Goal: Task Accomplishment & Management: Complete application form

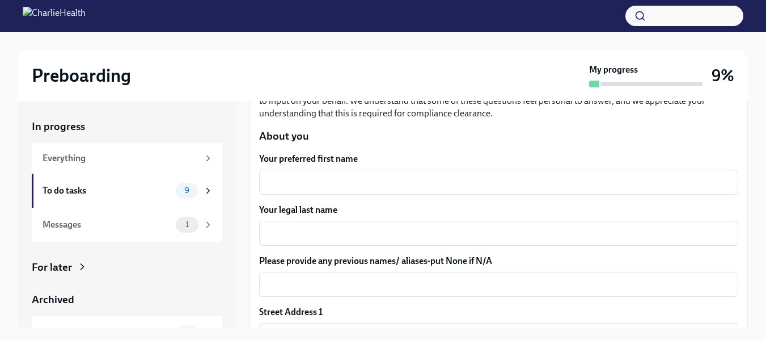
scroll to position [130, 0]
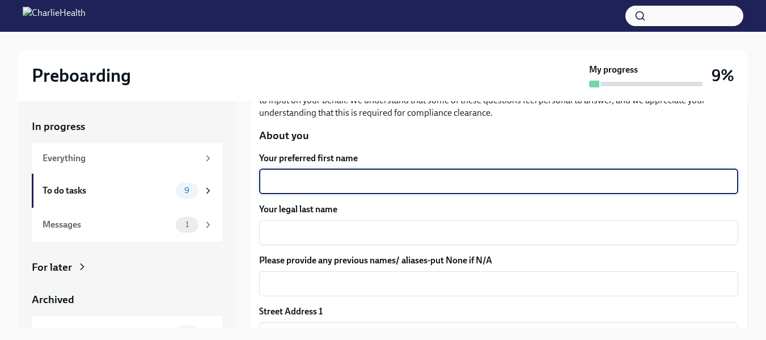
click at [465, 181] on textarea "Your preferred first name" at bounding box center [498, 182] width 465 height 14
type textarea "[PERSON_NAME]"
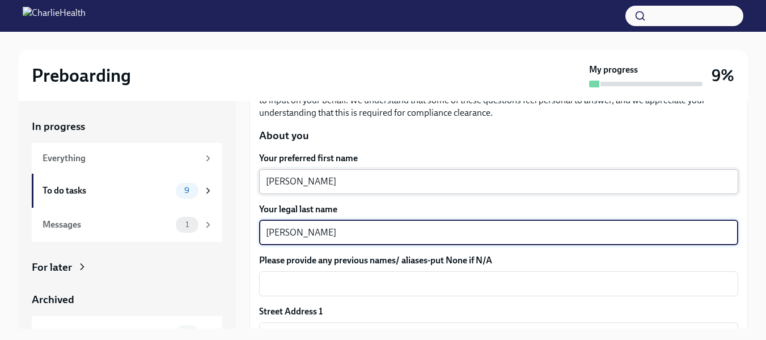
type textarea "[PERSON_NAME]"
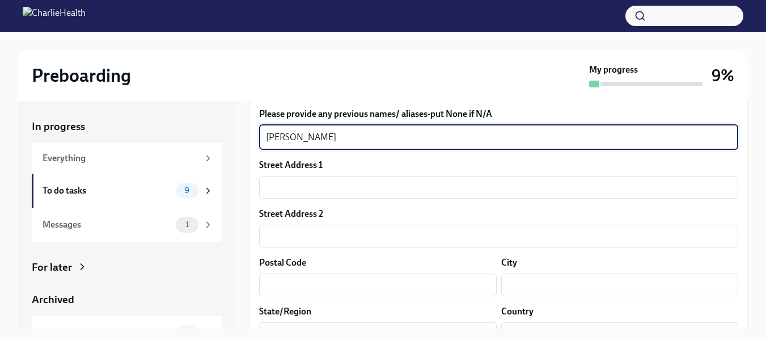
scroll to position [277, 0]
type textarea "[PERSON_NAME]"
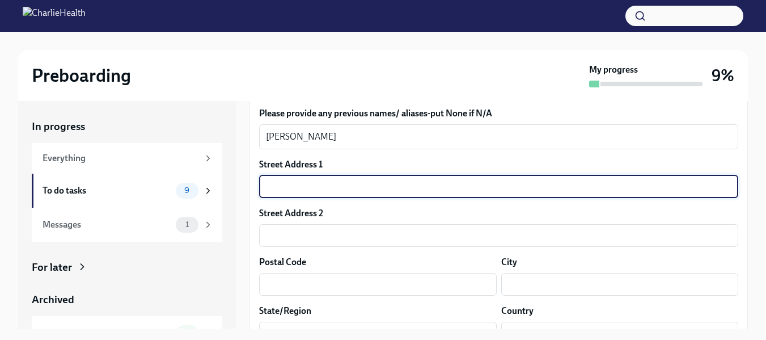
click at [446, 190] on input "text" at bounding box center [498, 186] width 479 height 23
type input "[STREET_ADDRESS]"
type input "98374"
type input "Puyallup"
type input "WA"
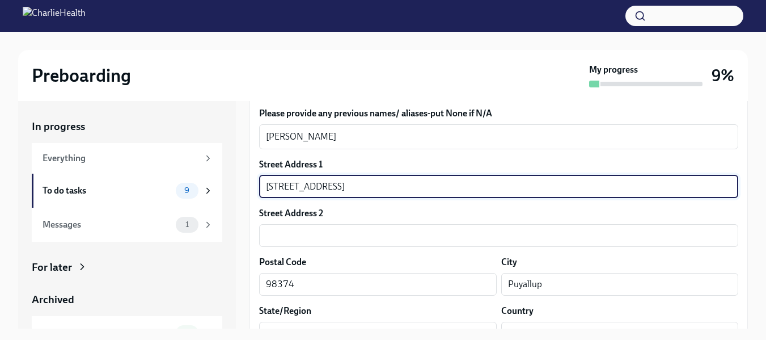
type input "US"
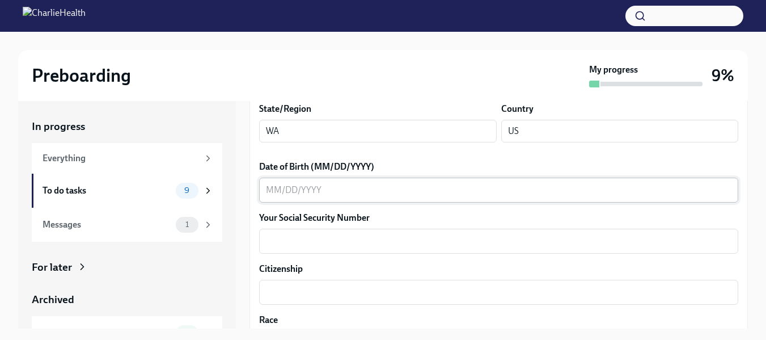
scroll to position [479, 0]
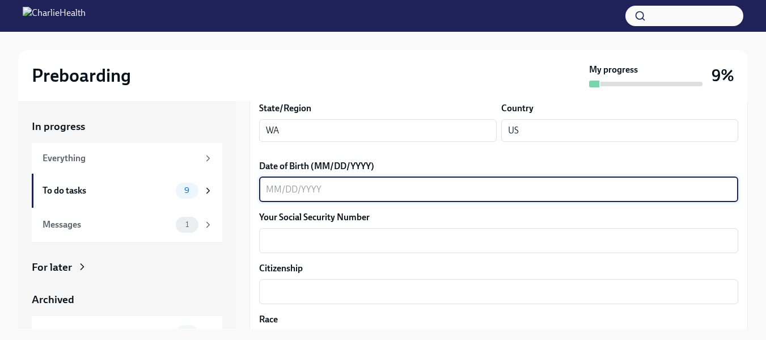
click at [405, 187] on textarea "Date of Birth (MM/DD/YYYY)" at bounding box center [498, 190] width 465 height 14
type textarea "[DATE]"
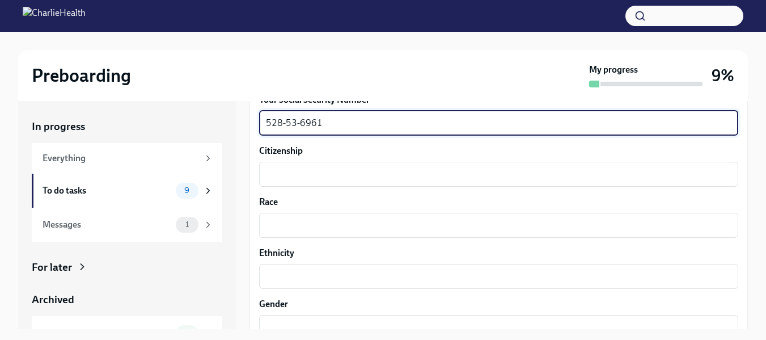
scroll to position [598, 0]
type textarea "528-53-6961"
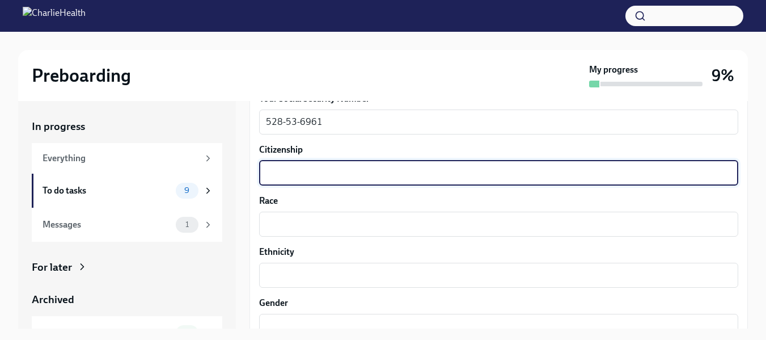
click at [400, 176] on textarea "Citizenship" at bounding box center [498, 173] width 465 height 14
type textarea "yes"
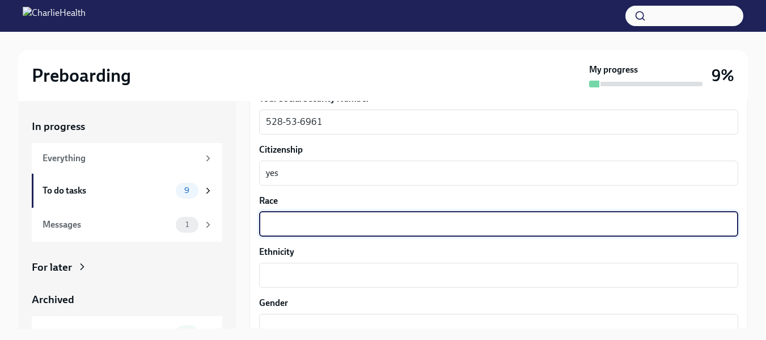
click at [386, 223] on textarea "Race" at bounding box center [498, 224] width 465 height 14
click at [386, 223] on textarea "White" at bounding box center [498, 224] width 465 height 14
type textarea "W"
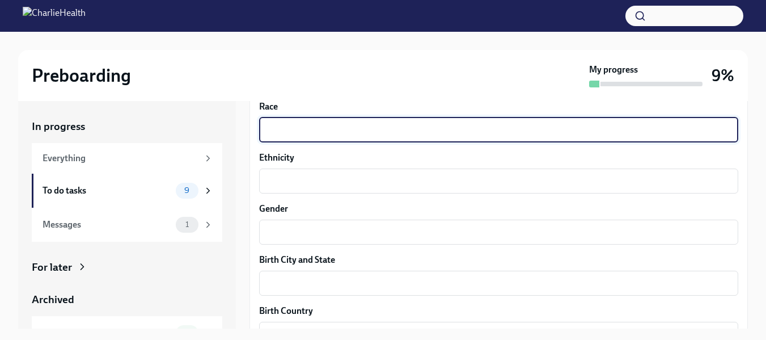
scroll to position [696, 0]
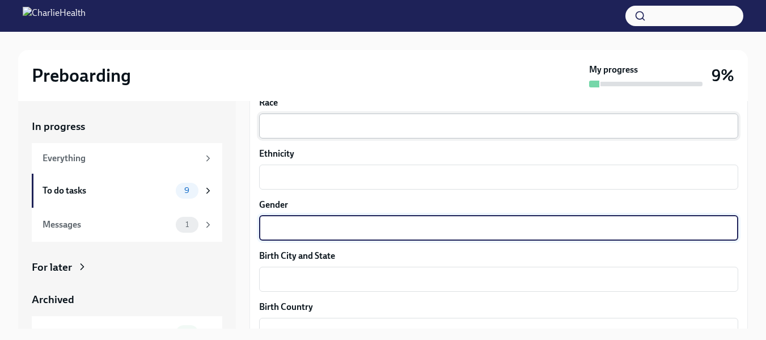
click at [386, 223] on textarea "Gender" at bounding box center [498, 228] width 465 height 14
type textarea "[DEMOGRAPHIC_DATA]"
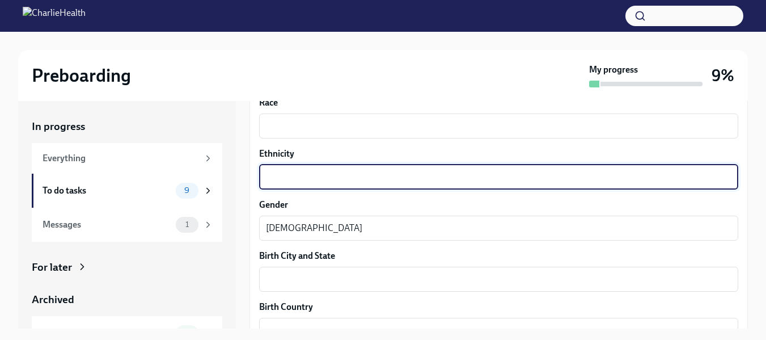
click at [373, 181] on textarea "Ethnicity" at bounding box center [498, 177] width 465 height 14
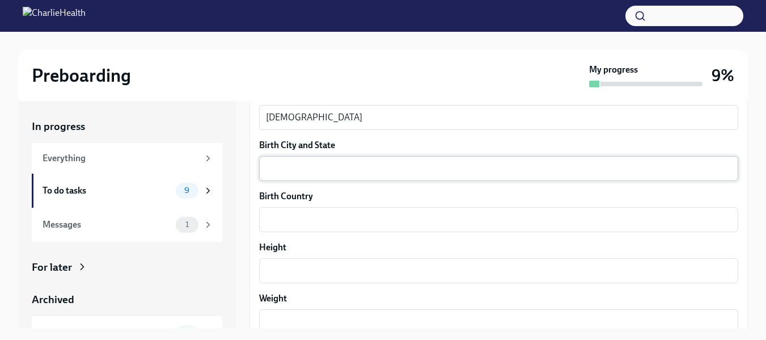
scroll to position [807, 0]
type textarea "Caucasion"
click at [368, 176] on div "x ​" at bounding box center [498, 167] width 479 height 25
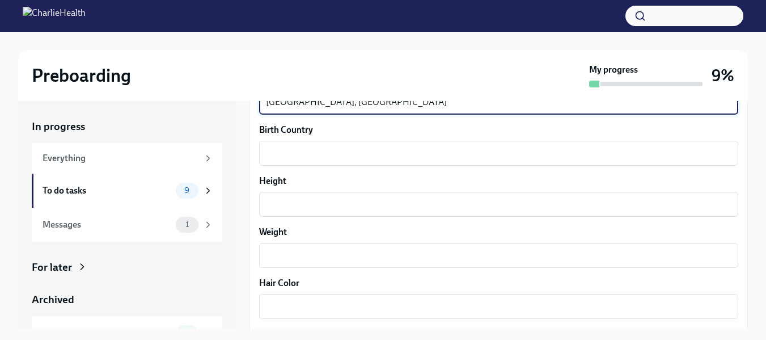
scroll to position [873, 0]
type textarea "[GEOGRAPHIC_DATA], [GEOGRAPHIC_DATA]"
click at [368, 176] on label "Height" at bounding box center [498, 180] width 479 height 12
click at [368, 197] on textarea "Height" at bounding box center [498, 204] width 465 height 14
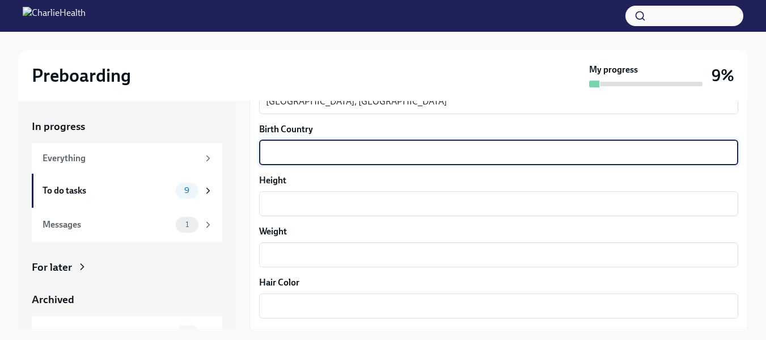
click at [365, 156] on textarea "Birth Country" at bounding box center [498, 153] width 465 height 14
click at [362, 151] on textarea "USE" at bounding box center [498, 153] width 465 height 14
type textarea "[GEOGRAPHIC_DATA]"
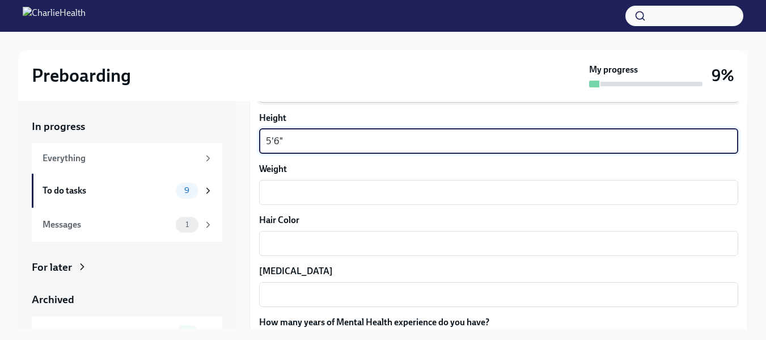
scroll to position [936, 0]
type textarea "5'6""
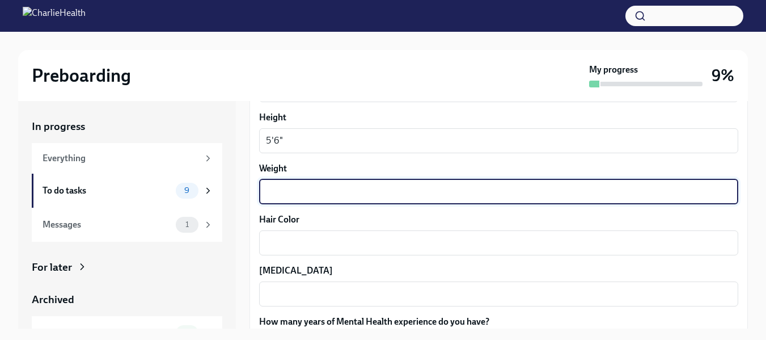
click at [355, 188] on textarea "Weight" at bounding box center [498, 192] width 465 height 14
type textarea "145"
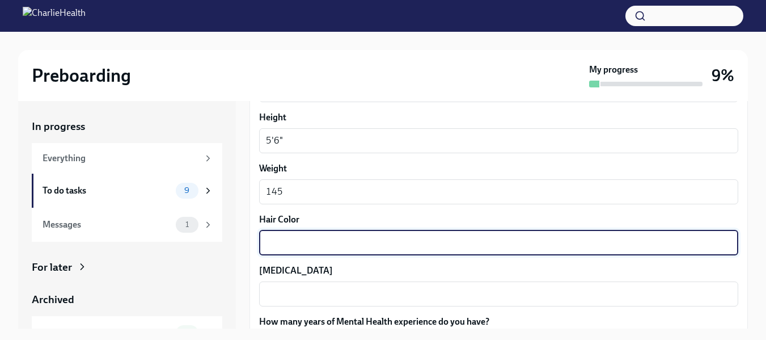
click at [342, 245] on textarea "Hair Color" at bounding box center [498, 243] width 465 height 14
type textarea "Blonde"
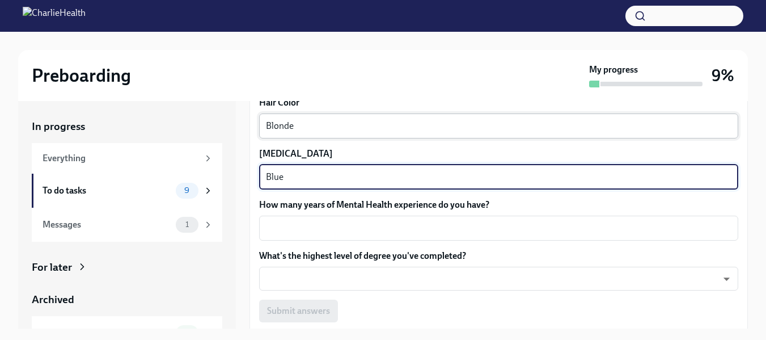
scroll to position [1054, 0]
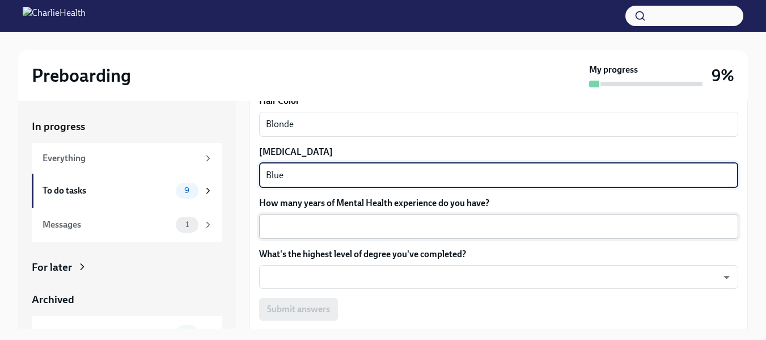
type textarea "Blue"
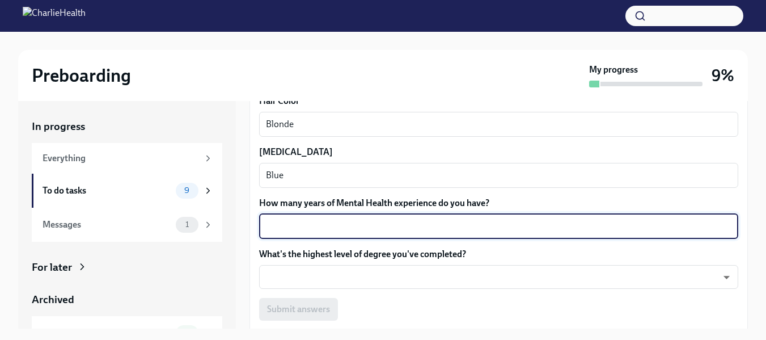
click at [349, 228] on textarea "How many years of Mental Health experience do you have?" at bounding box center [498, 226] width 465 height 14
type textarea "3 years"
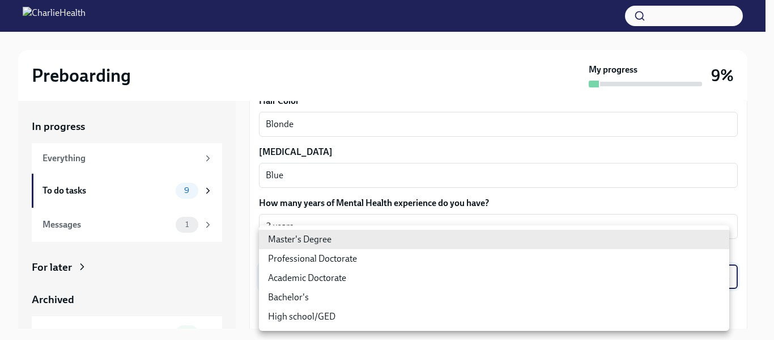
click at [372, 271] on body "Preboarding My progress 9% In progress Everything To do tasks 9 Messages 1 For …" at bounding box center [387, 180] width 774 height 360
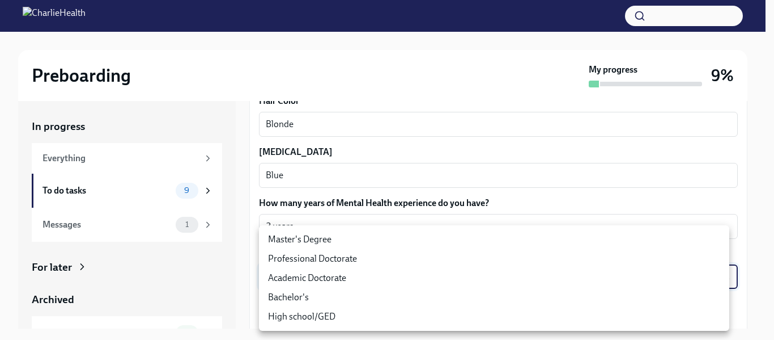
click at [366, 244] on li "Master's Degree" at bounding box center [494, 239] width 471 height 19
type input "2vBr-ghkD"
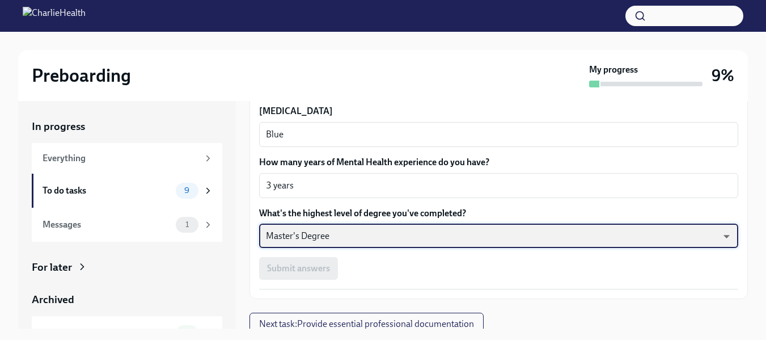
scroll to position [1102, 0]
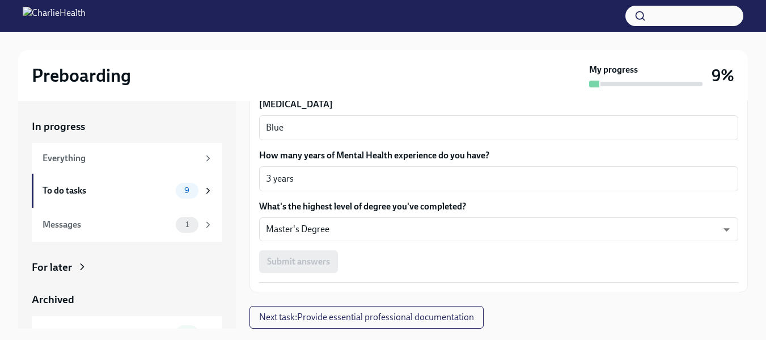
click at [329, 259] on div "Submit answers" at bounding box center [498, 261] width 479 height 23
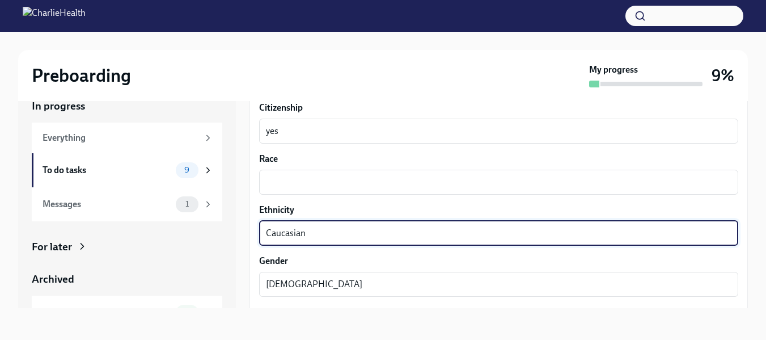
scroll to position [620, 0]
type textarea "Caucasian"
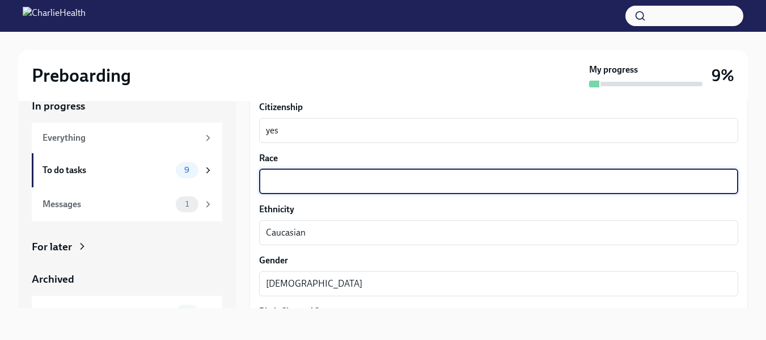
click at [366, 178] on textarea "Race" at bounding box center [498, 182] width 465 height 14
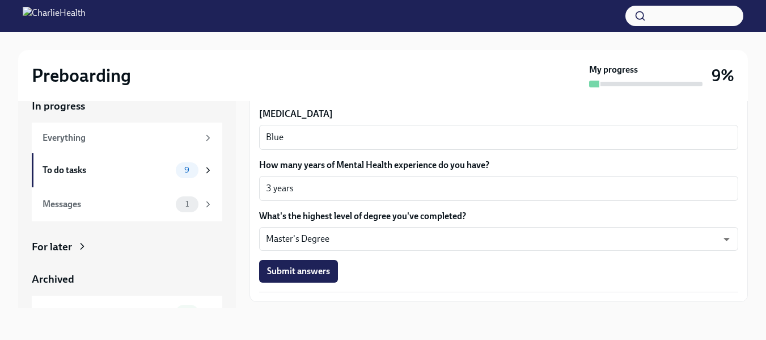
scroll to position [1102, 0]
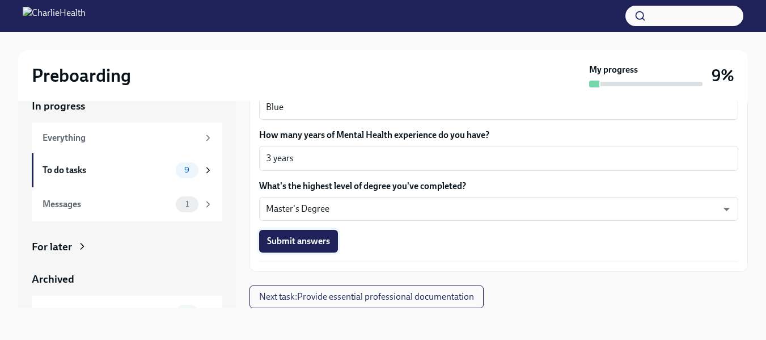
type textarea "American"
click at [318, 238] on span "Submit answers" at bounding box center [298, 240] width 63 height 11
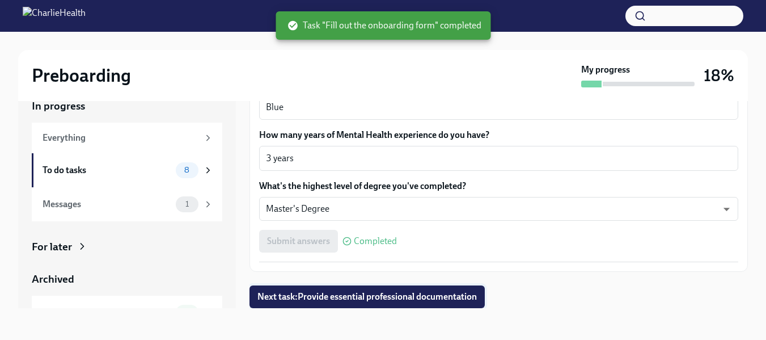
click at [337, 293] on span "Next task : Provide essential professional documentation" at bounding box center [366, 296] width 219 height 11
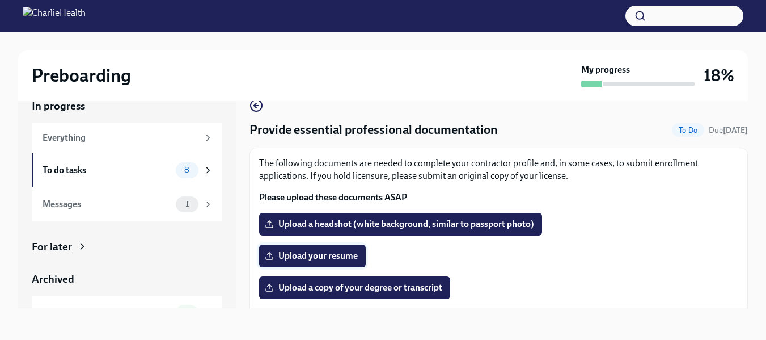
click at [351, 252] on span "Upload your resume" at bounding box center [312, 255] width 91 height 11
click at [0, 0] on input "Upload your resume" at bounding box center [0, 0] width 0 height 0
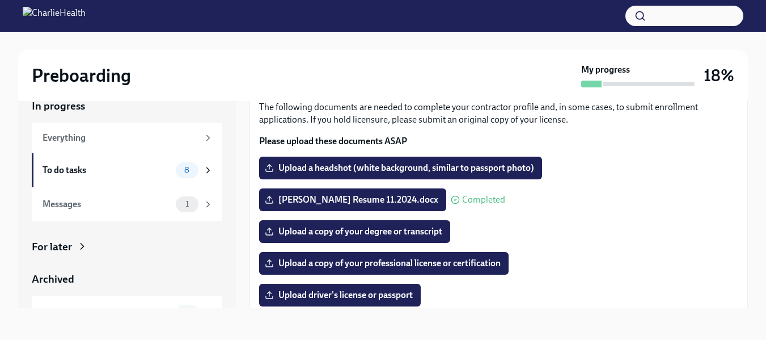
scroll to position [56, 0]
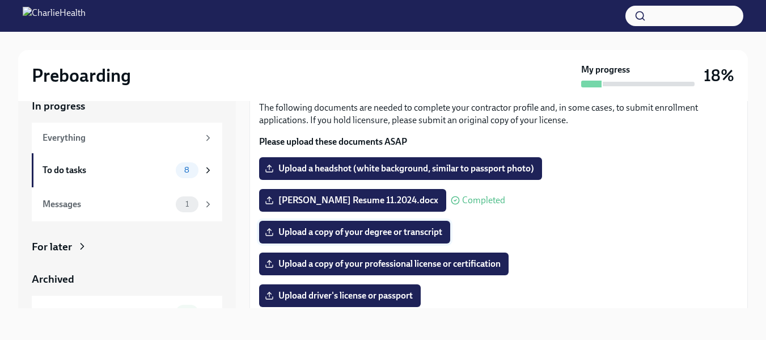
click at [437, 235] on span "Upload a copy of your degree or transcript" at bounding box center [354, 231] width 175 height 11
click at [0, 0] on input "Upload a copy of your degree or transcript" at bounding box center [0, 0] width 0 height 0
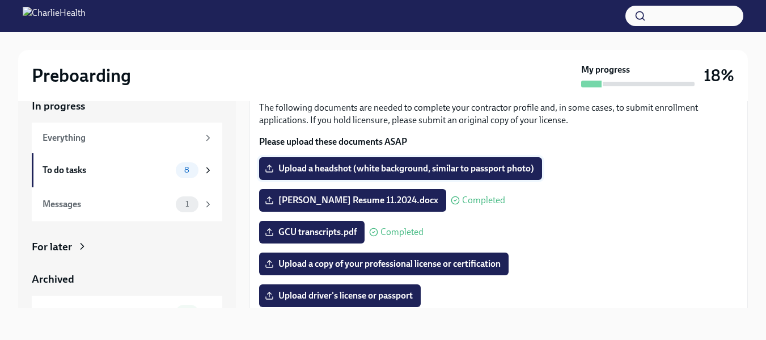
click at [350, 165] on span "Upload a headshot (white background, similar to passport photo)" at bounding box center [400, 168] width 267 height 11
click at [0, 0] on input "Upload a headshot (white background, similar to passport photo)" at bounding box center [0, 0] width 0 height 0
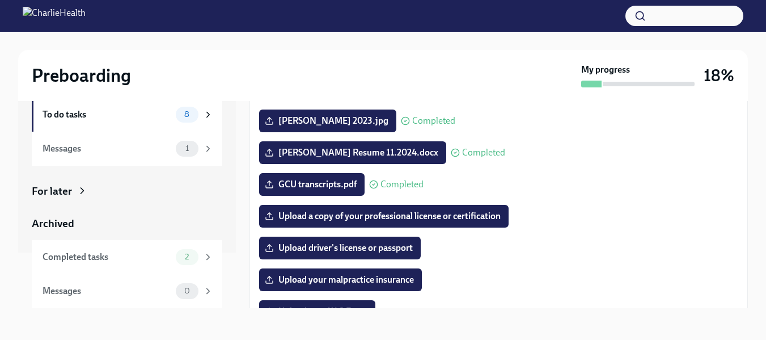
scroll to position [138, 0]
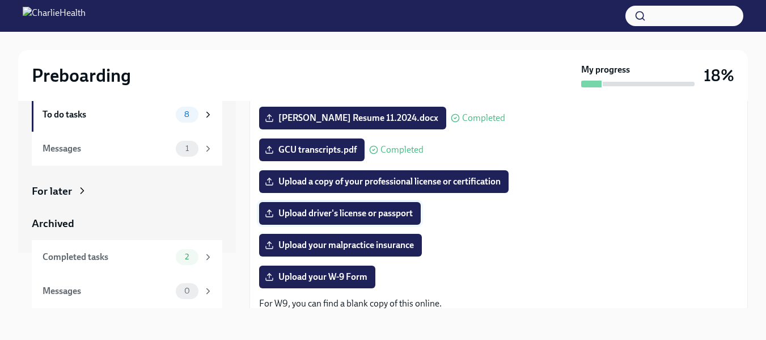
click at [385, 209] on span "Upload driver's license or passport" at bounding box center [340, 212] width 146 height 11
click at [0, 0] on input "Upload driver's license or passport" at bounding box center [0, 0] width 0 height 0
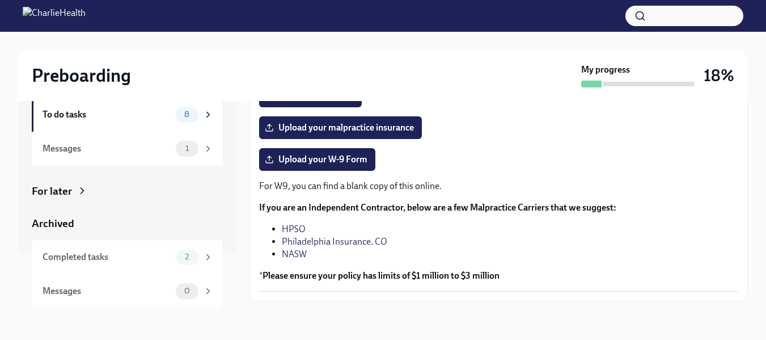
scroll to position [266, 0]
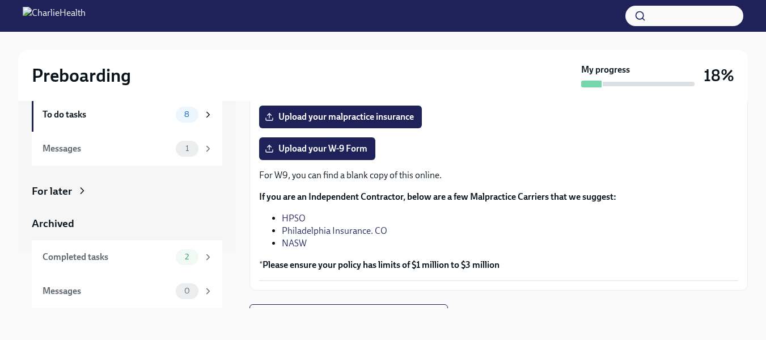
click at [299, 216] on link "HPSO" at bounding box center [294, 218] width 24 height 11
click at [346, 234] on link "Philadelphia Insurance. CO" at bounding box center [334, 230] width 105 height 11
click at [393, 115] on span "Upload your malpractice insurance" at bounding box center [340, 116] width 147 height 11
click at [0, 0] on input "Upload your malpractice insurance" at bounding box center [0, 0] width 0 height 0
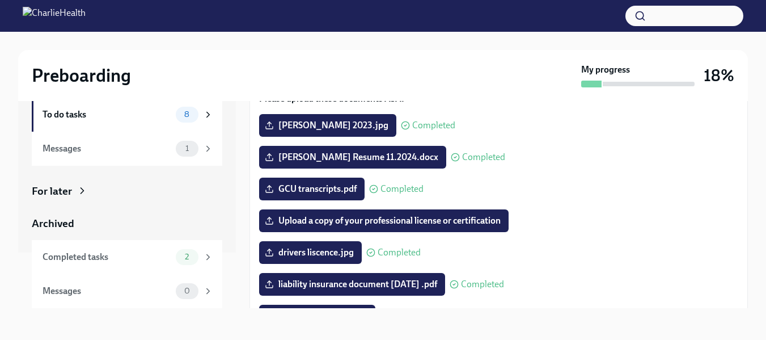
scroll to position [100, 0]
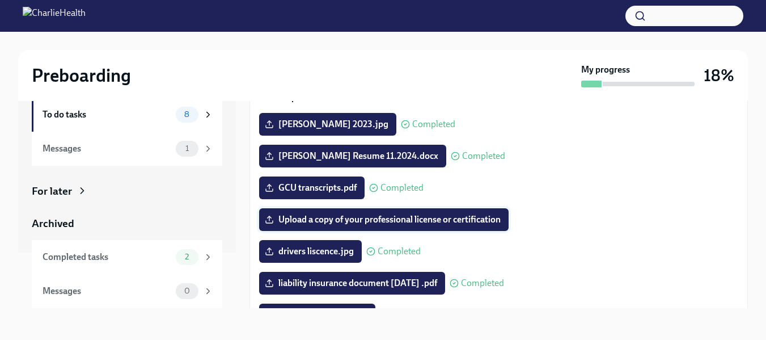
click at [300, 219] on span "Upload a copy of your professional license or certification" at bounding box center [384, 219] width 234 height 11
click at [0, 0] on input "Upload a copy of your professional license or certification" at bounding box center [0, 0] width 0 height 0
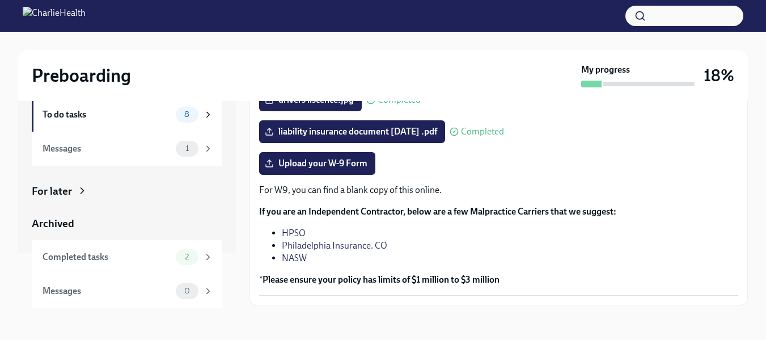
scroll to position [285, 0]
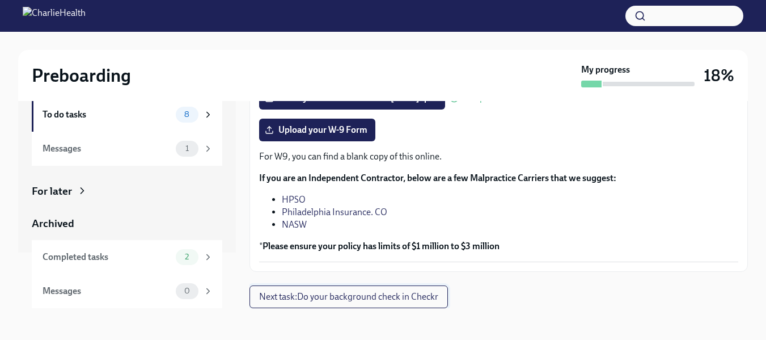
click at [422, 293] on span "Next task : Do your background check in Checkr" at bounding box center [348, 296] width 179 height 11
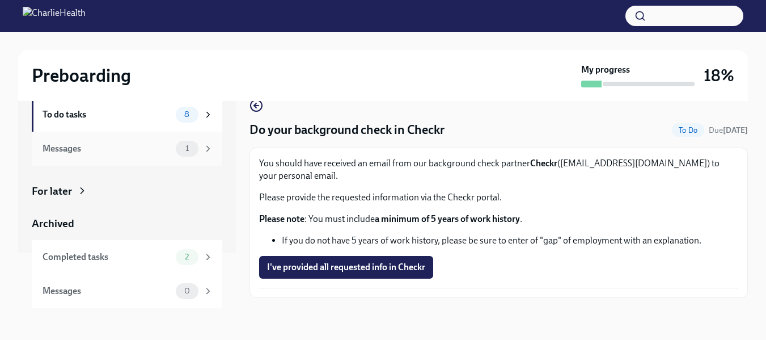
click at [89, 151] on div "Messages" at bounding box center [107, 148] width 129 height 12
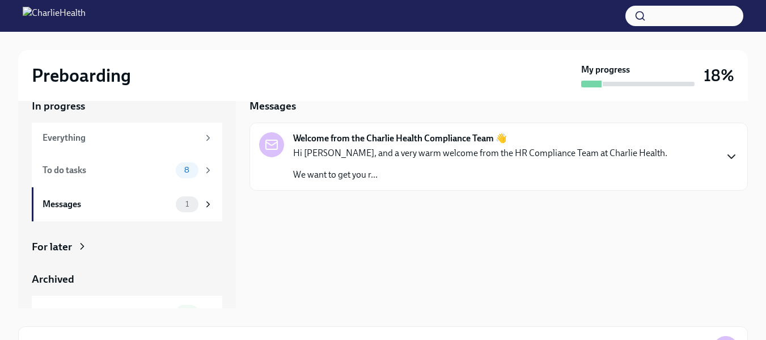
click at [730, 156] on icon "button" at bounding box center [731, 156] width 7 height 3
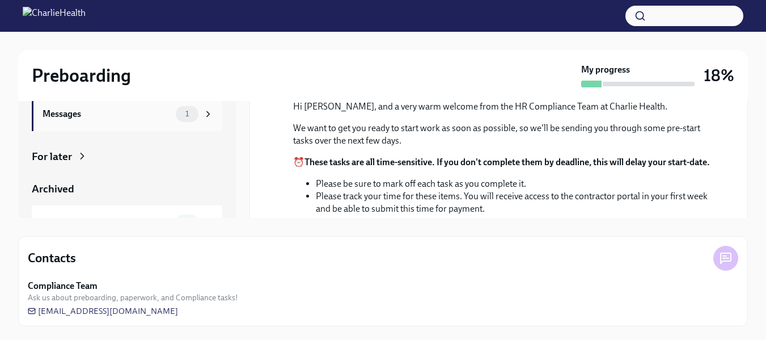
click at [188, 112] on div "1" at bounding box center [187, 114] width 23 height 16
click at [179, 117] on span "1" at bounding box center [187, 113] width 17 height 9
click at [203, 115] on icon at bounding box center [208, 114] width 10 height 10
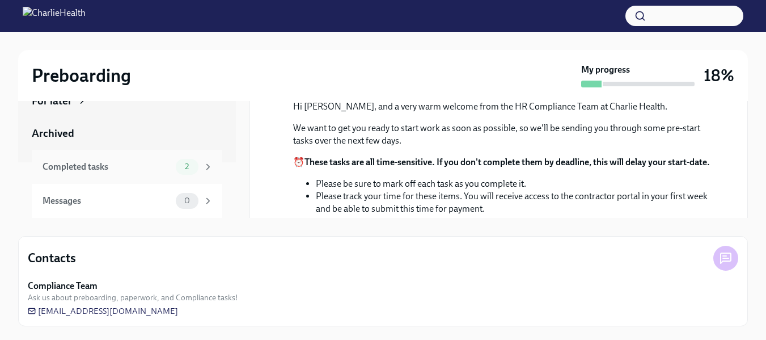
click at [181, 167] on span "2" at bounding box center [187, 166] width 18 height 9
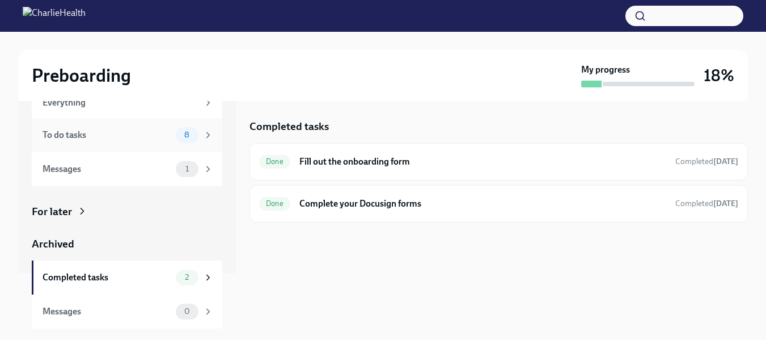
click at [183, 135] on span "8" at bounding box center [186, 134] width 19 height 9
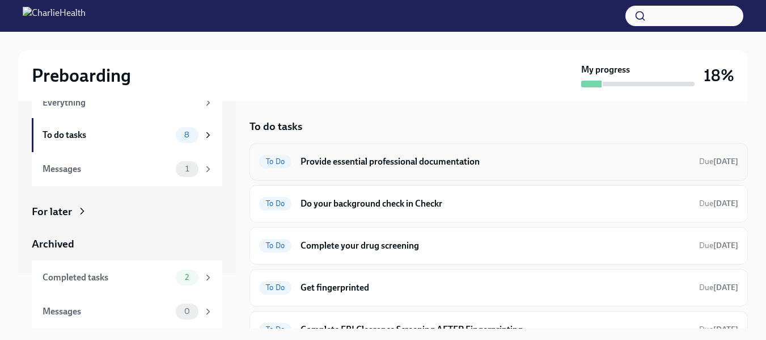
click at [454, 154] on div "To Do Provide essential professional documentation Due [DATE]" at bounding box center [498, 161] width 479 height 18
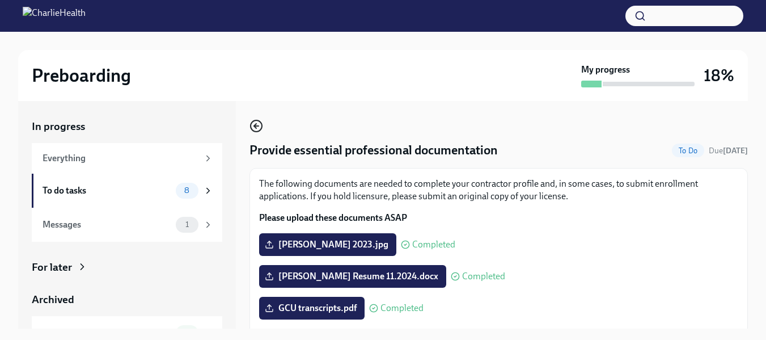
click at [256, 126] on icon "button" at bounding box center [256, 126] width 5 height 0
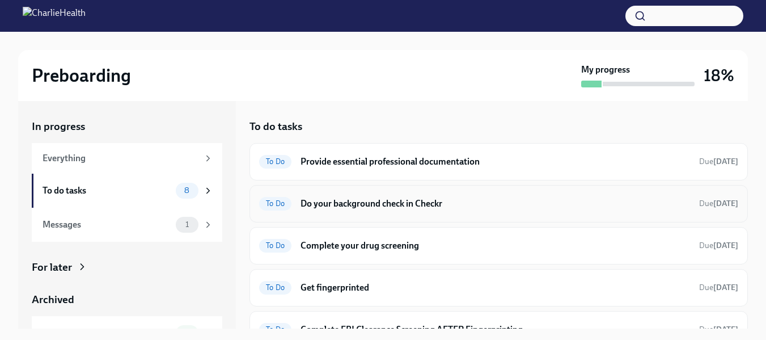
click at [308, 207] on h6 "Do your background check in Checkr" at bounding box center [494, 203] width 389 height 12
